Goal: Task Accomplishment & Management: Manage account settings

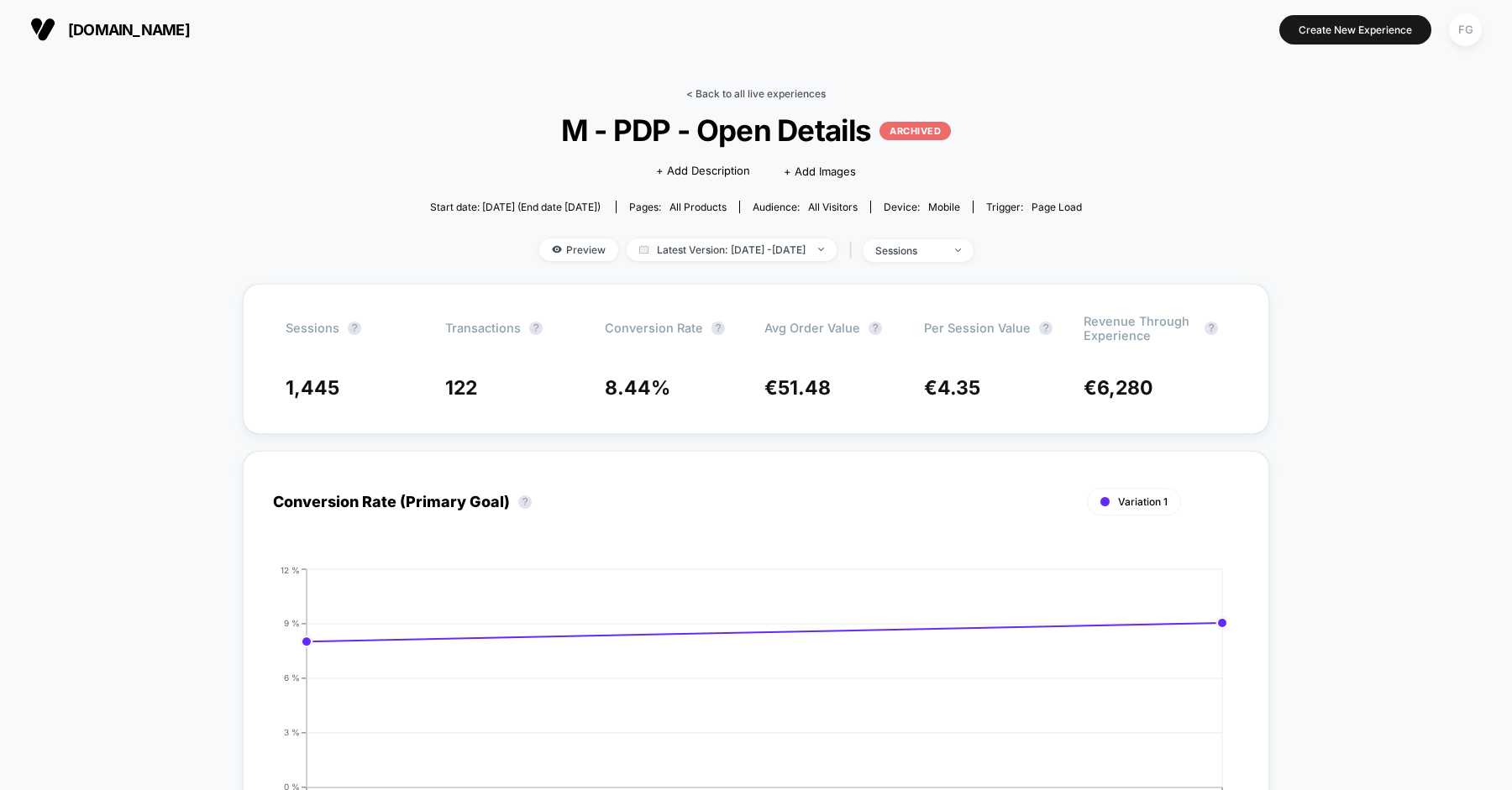
click at [810, 90] on link "< Back to all live experiences" at bounding box center [756, 93] width 139 height 13
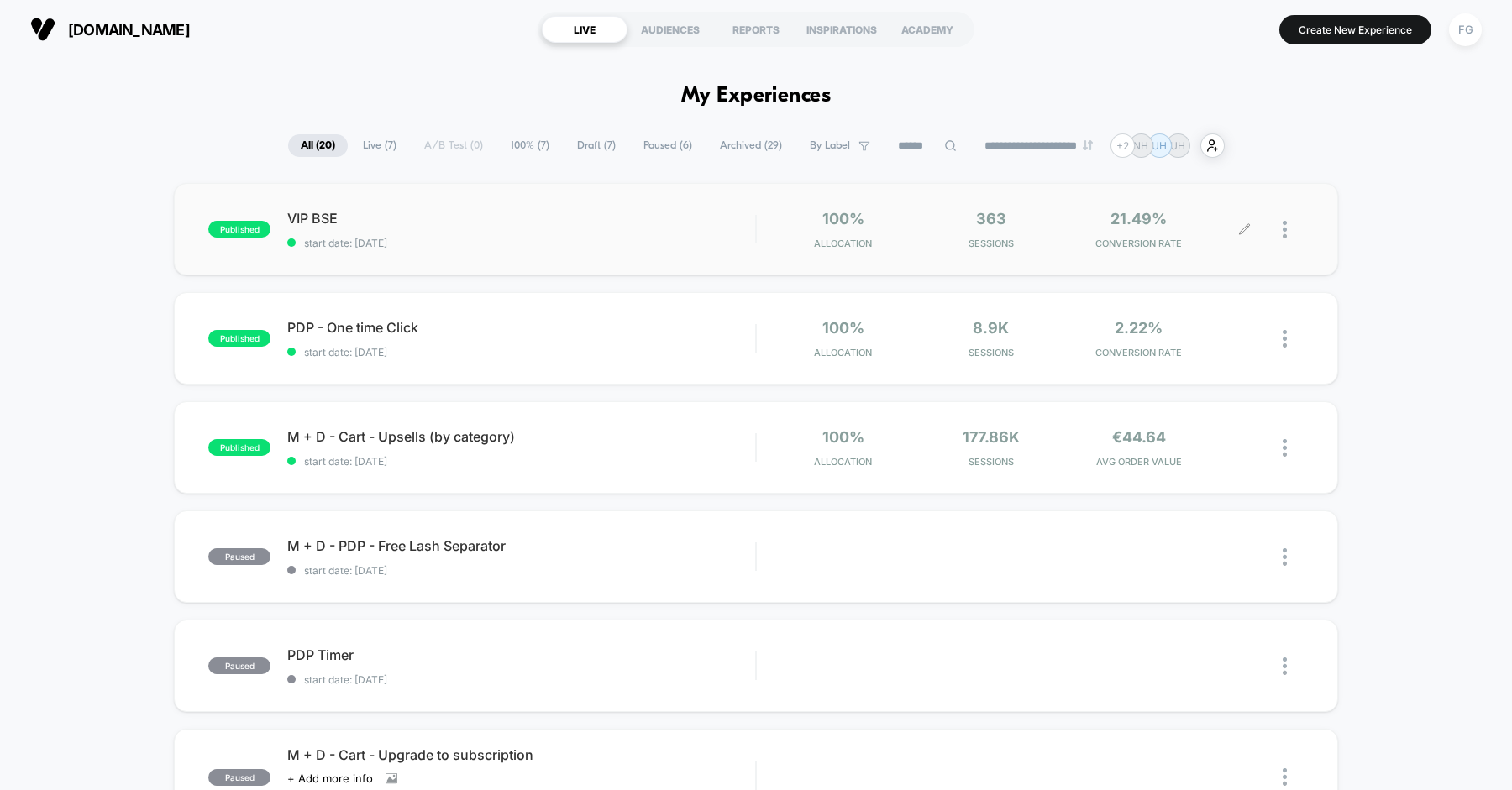
click at [1293, 230] on div at bounding box center [1292, 230] width 21 height 40
click at [1215, 214] on div "Pause" at bounding box center [1198, 211] width 151 height 38
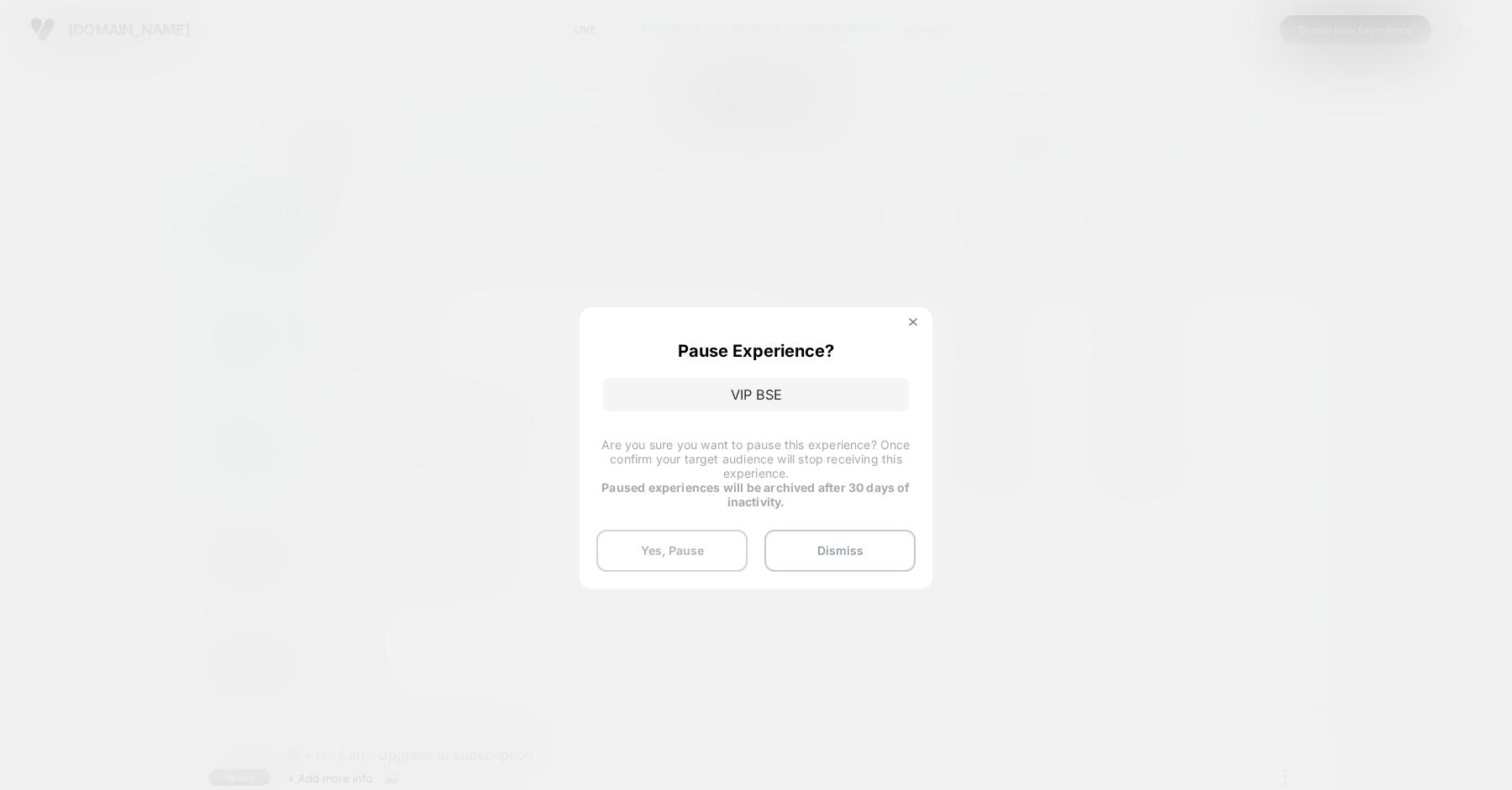
click at [696, 549] on button "Yes, Pause" at bounding box center [672, 551] width 151 height 42
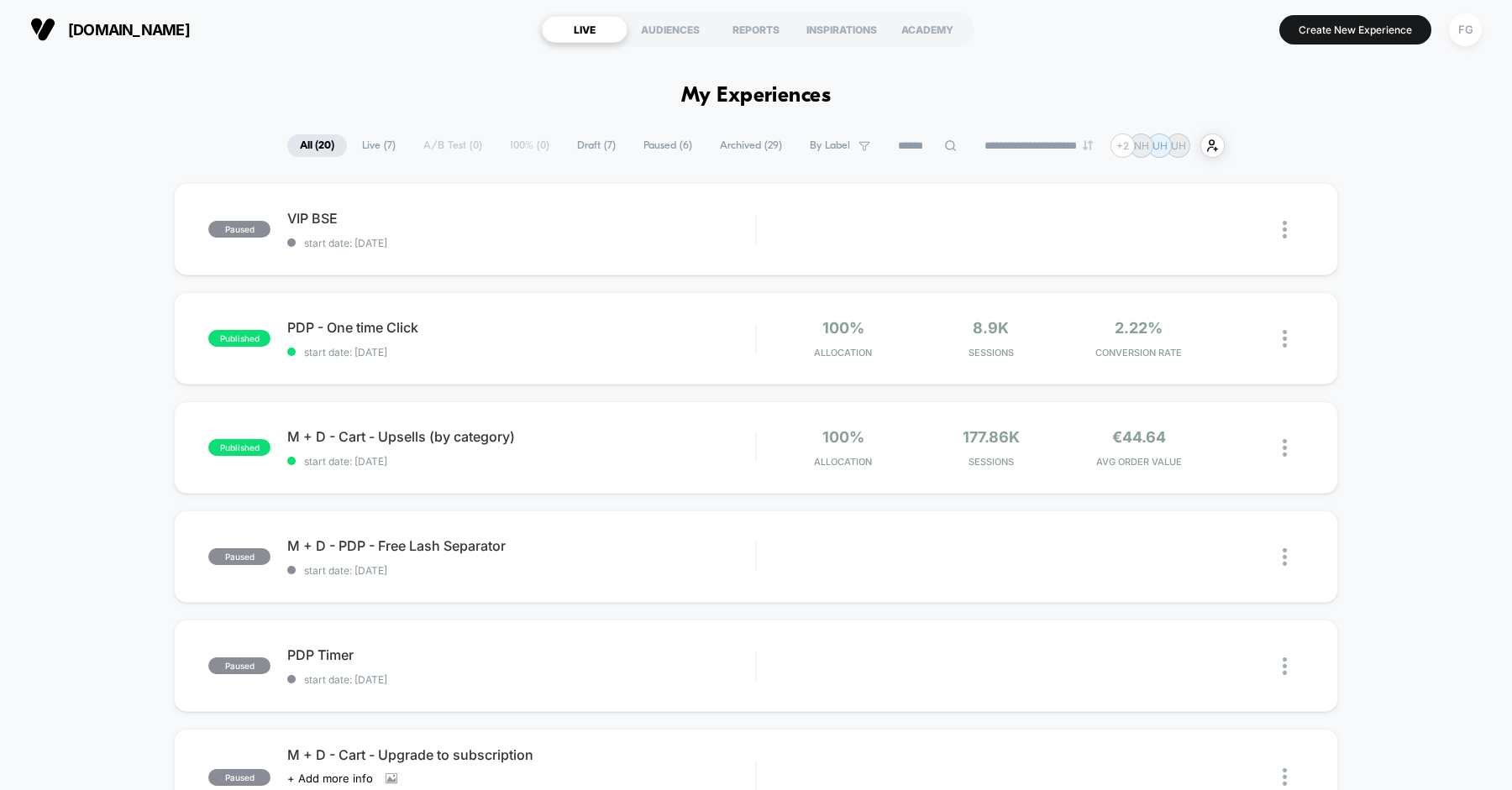
click at [678, 220] on span "VIP BSE Click to edit experience details" at bounding box center [522, 219] width 468 height 17
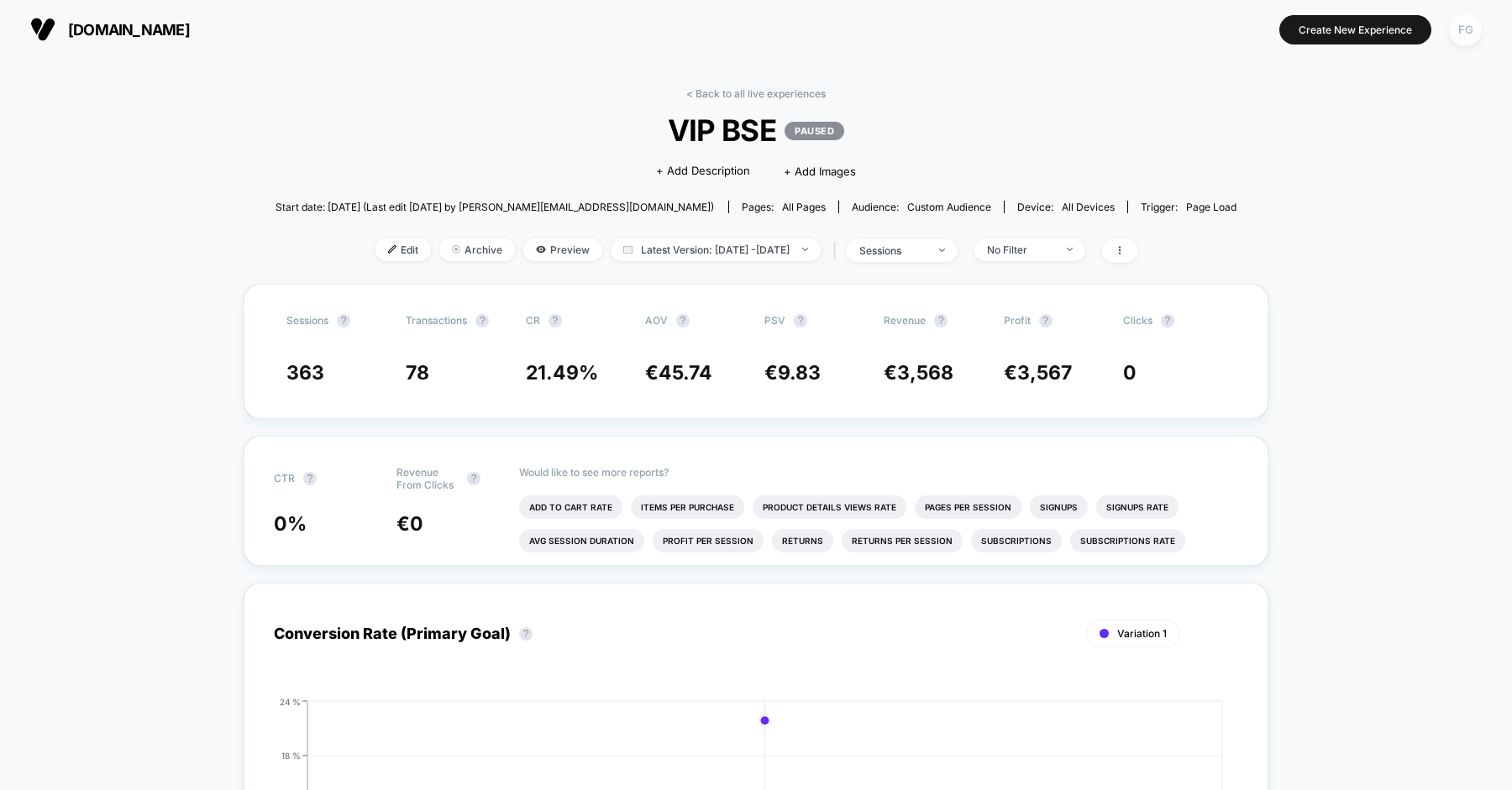
click at [1463, 35] on div "FG" at bounding box center [1465, 30] width 33 height 33
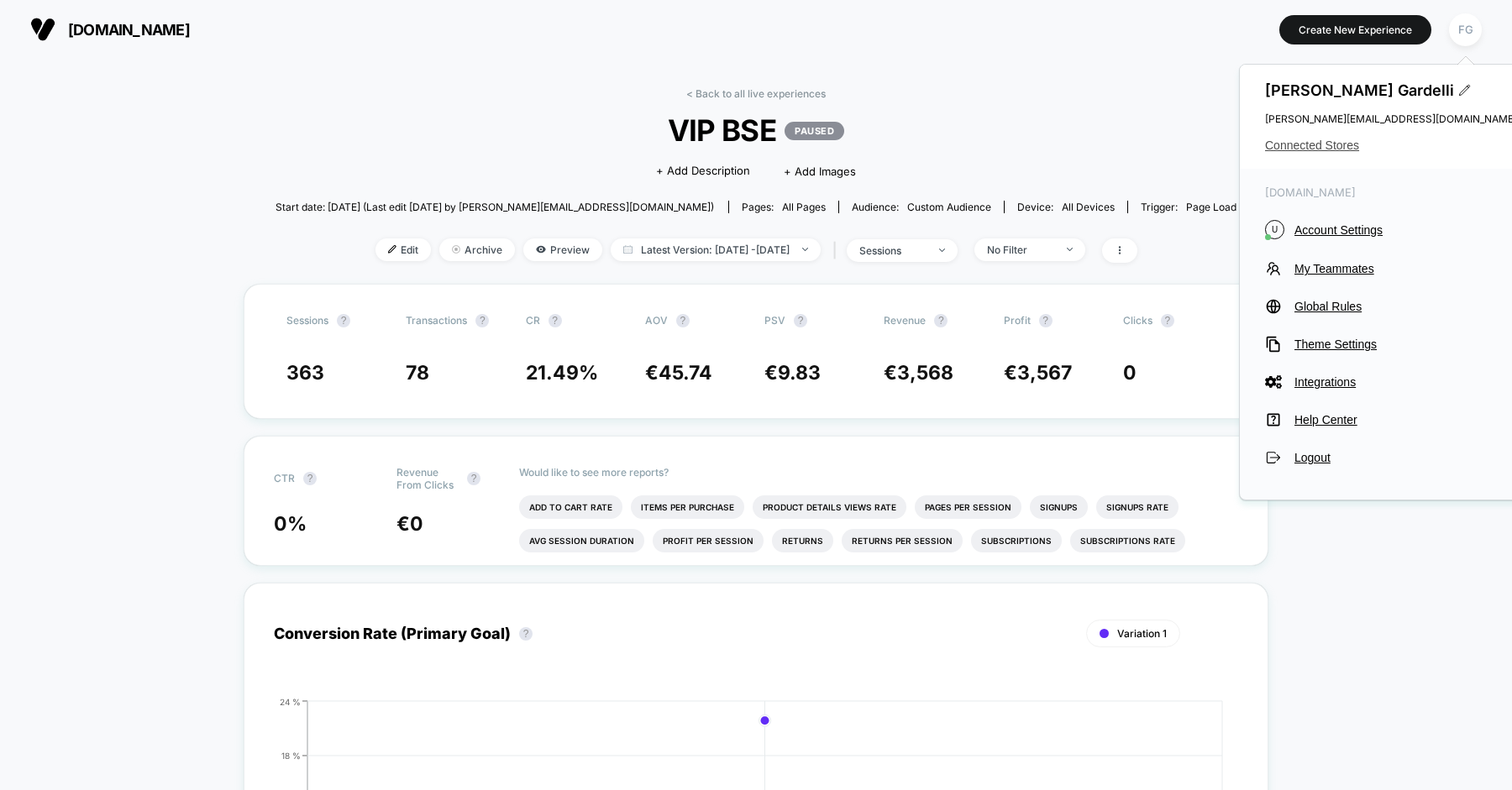
click at [1332, 151] on span "Connected Stores" at bounding box center [1391, 145] width 252 height 14
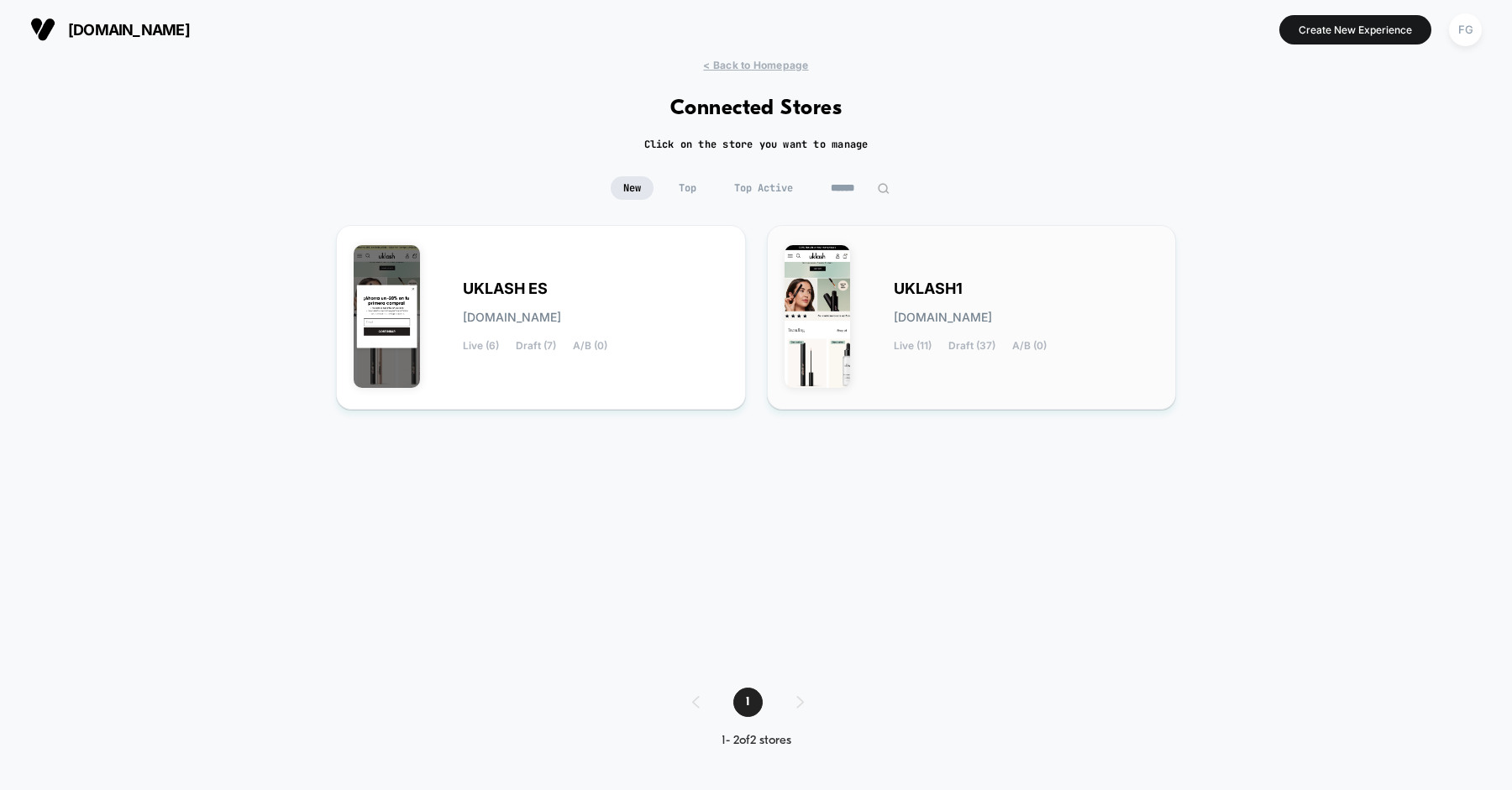
click at [863, 292] on div "UKLASH1 [DOMAIN_NAME] Live (11) Draft (37) A/B (0)" at bounding box center [972, 317] width 375 height 149
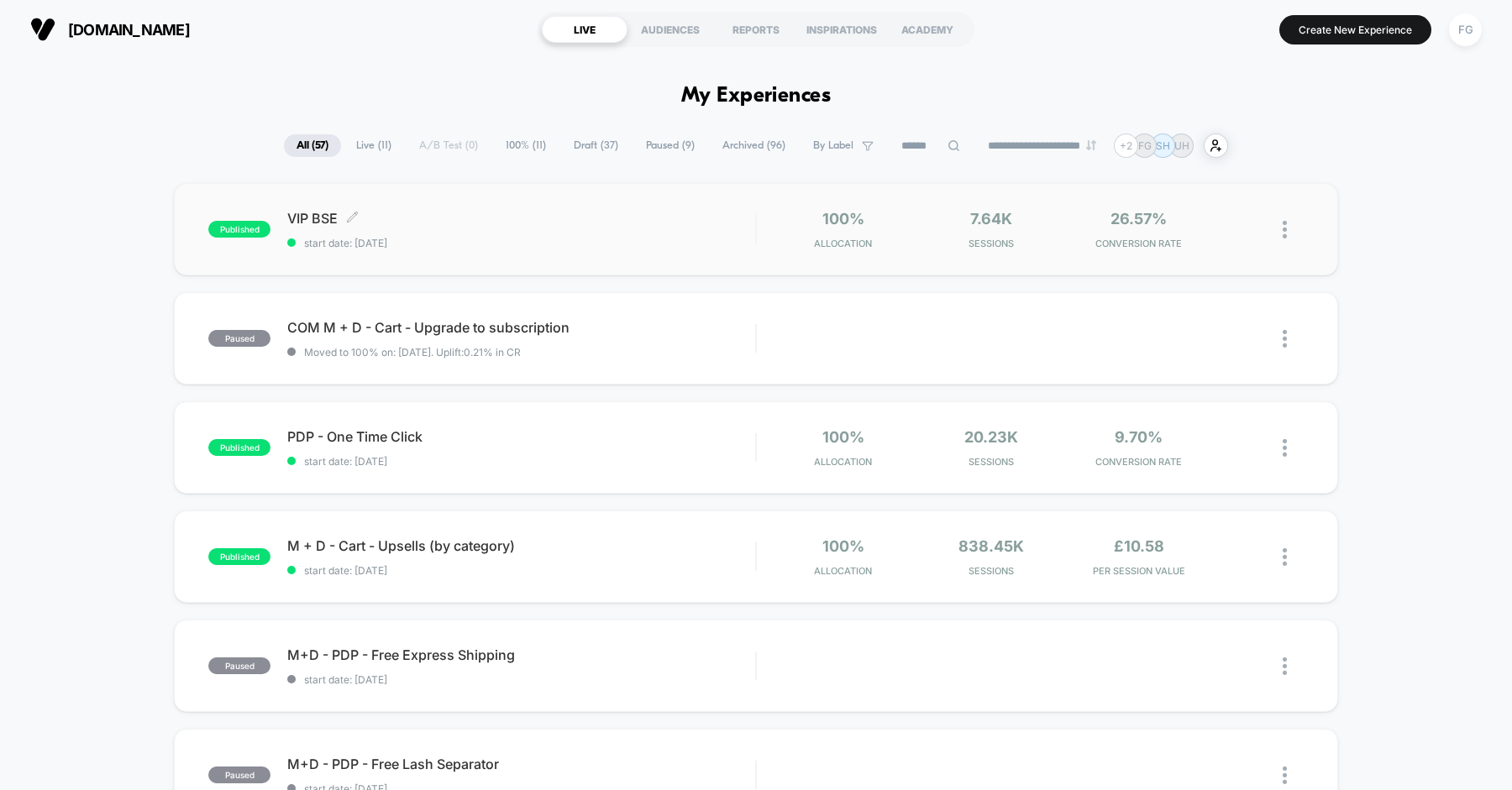
click at [704, 224] on span "VIP BSE Click to edit experience details" at bounding box center [522, 219] width 468 height 17
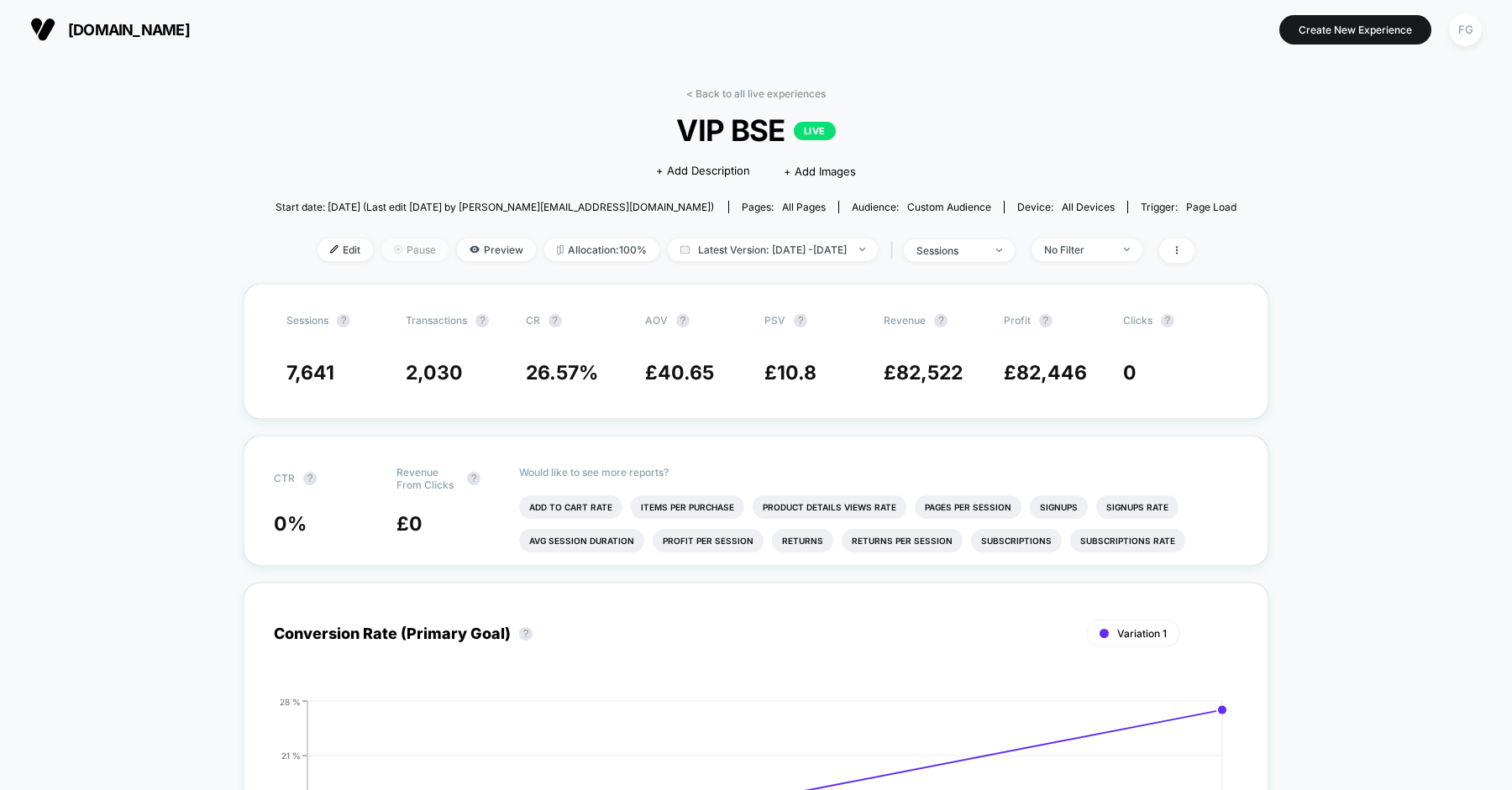
click at [382, 251] on span "Pause" at bounding box center [415, 249] width 67 height 23
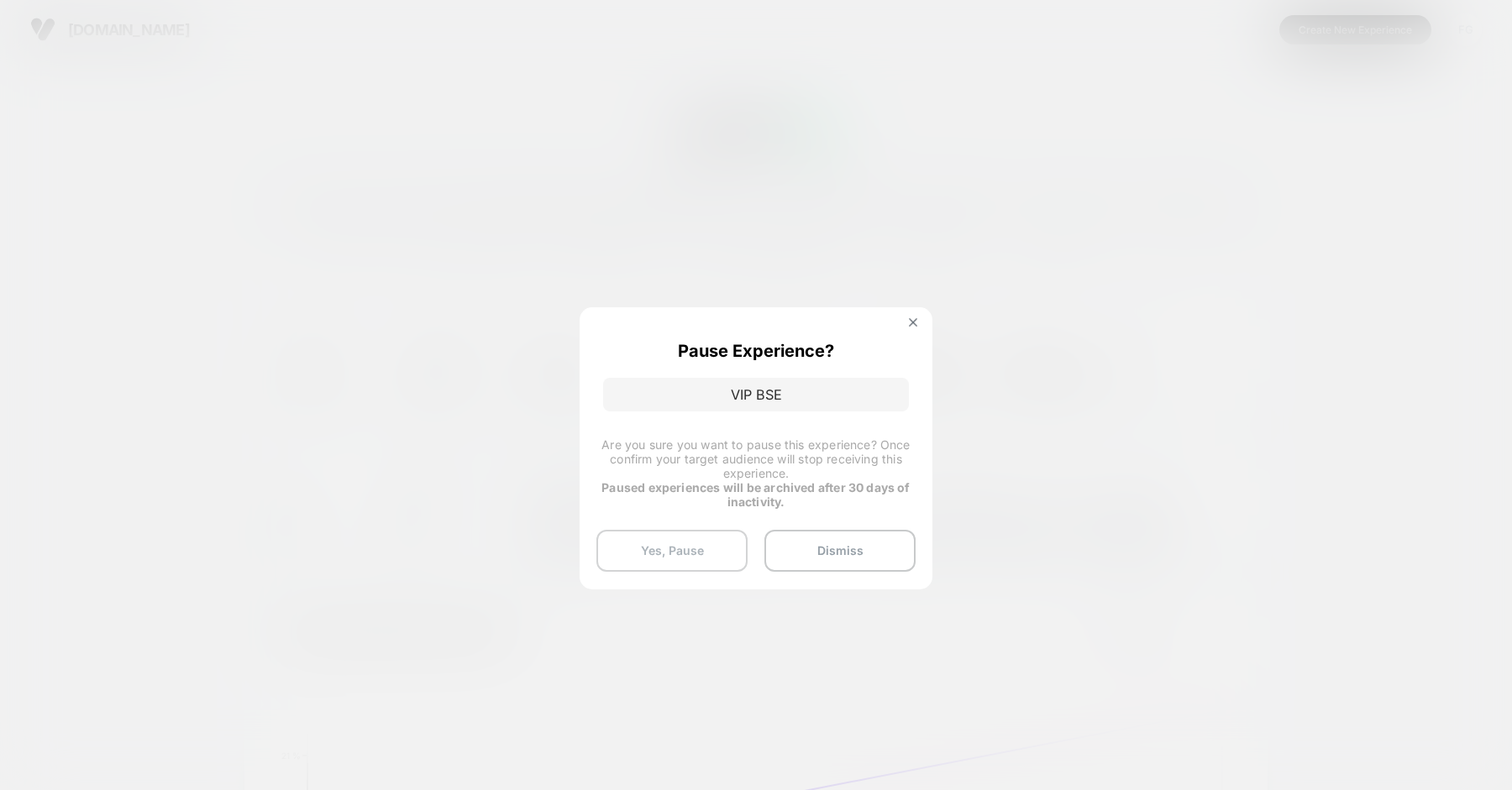
click at [674, 548] on button "Yes, Pause" at bounding box center [672, 551] width 151 height 42
